Goal: Check status: Check status

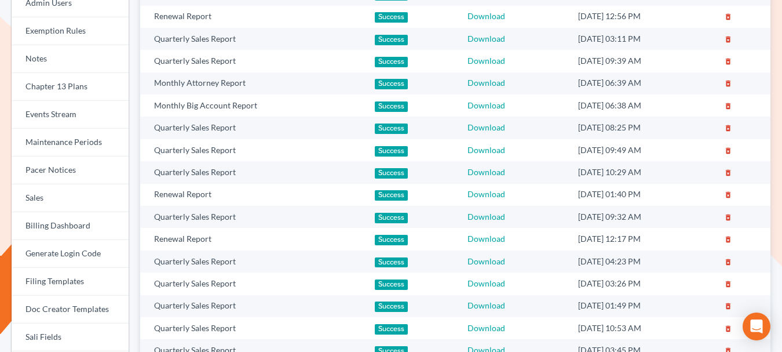
scroll to position [196, 0]
click at [71, 117] on link "Events Stream" at bounding box center [70, 115] width 117 height 28
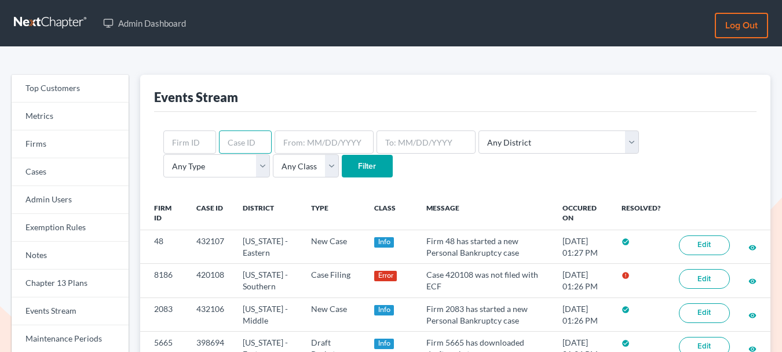
click at [248, 139] on input "text" at bounding box center [245, 141] width 53 height 23
paste input "429978"
type input "429978"
click at [342, 162] on input "Filter" at bounding box center [367, 166] width 51 height 23
